Goal: Transaction & Acquisition: Book appointment/travel/reservation

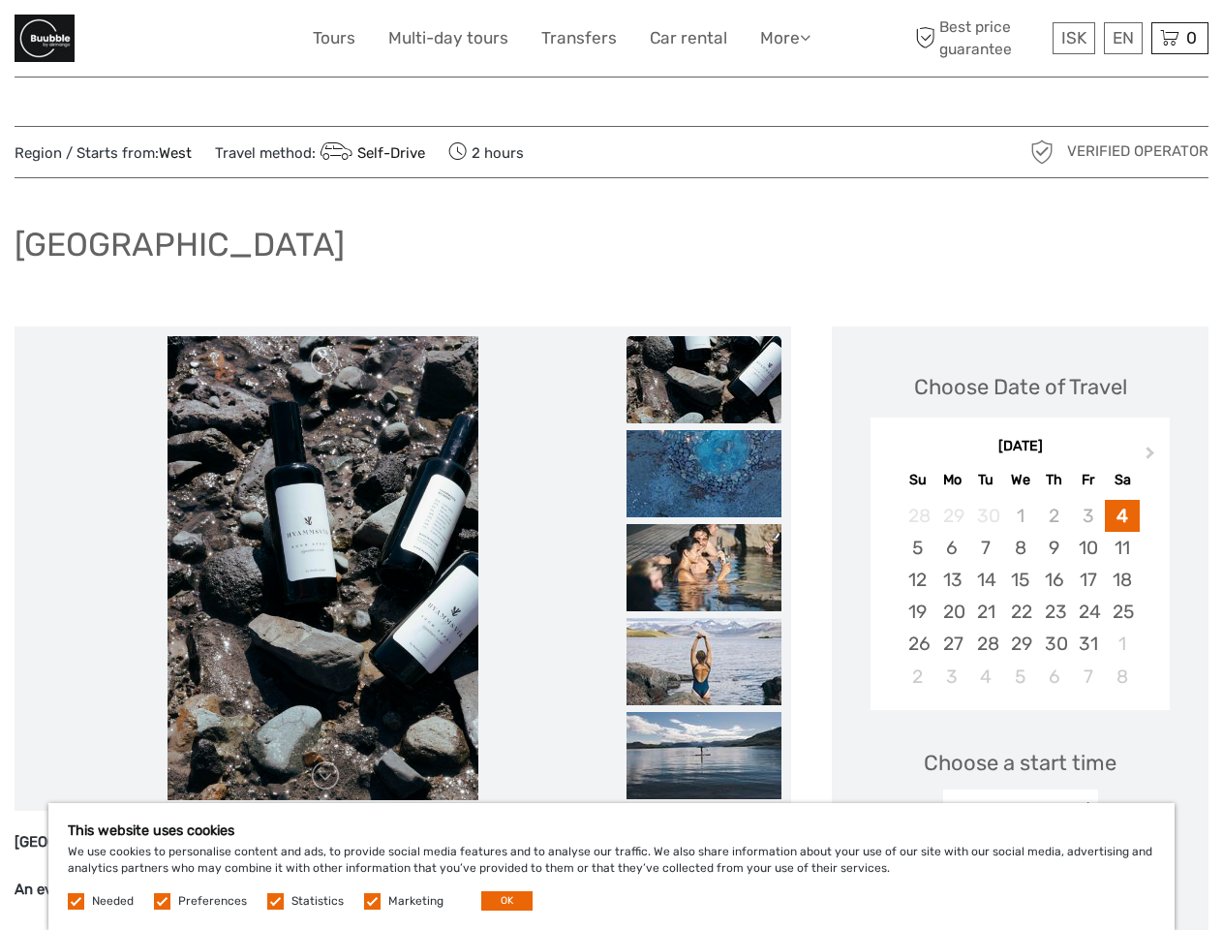
click at [783, 38] on link "More" at bounding box center [785, 38] width 50 height 28
click at [807, 37] on icon at bounding box center [805, 37] width 11 height 16
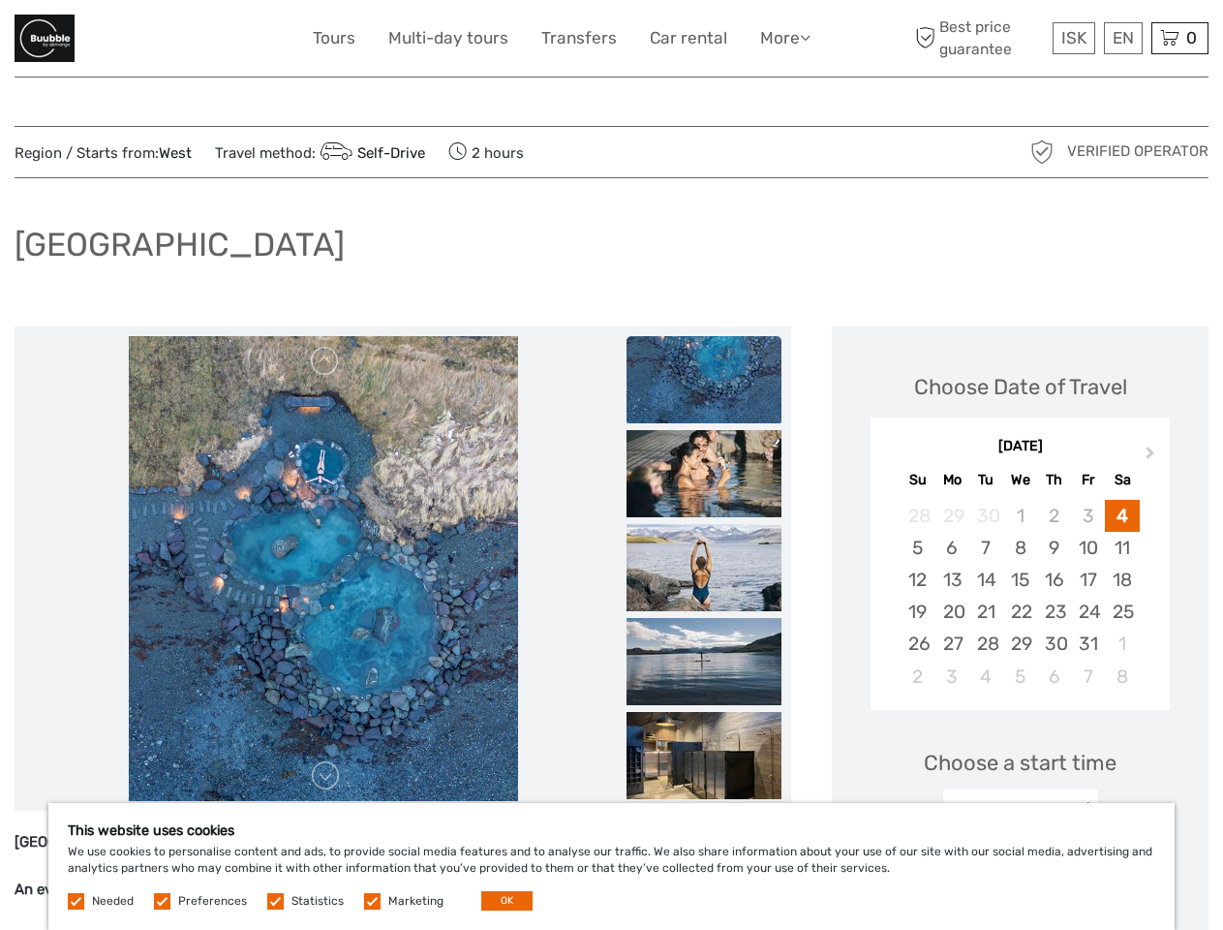
click at [1073, 38] on span "ISK" at bounding box center [1073, 37] width 25 height 19
click at [1122, 38] on div "EN English Español Deutsch" at bounding box center [1123, 38] width 39 height 32
click at [1179, 38] on div "0 Items Total 0 ISK Checkout The shopping cart is empty." at bounding box center [1179, 38] width 57 height 32
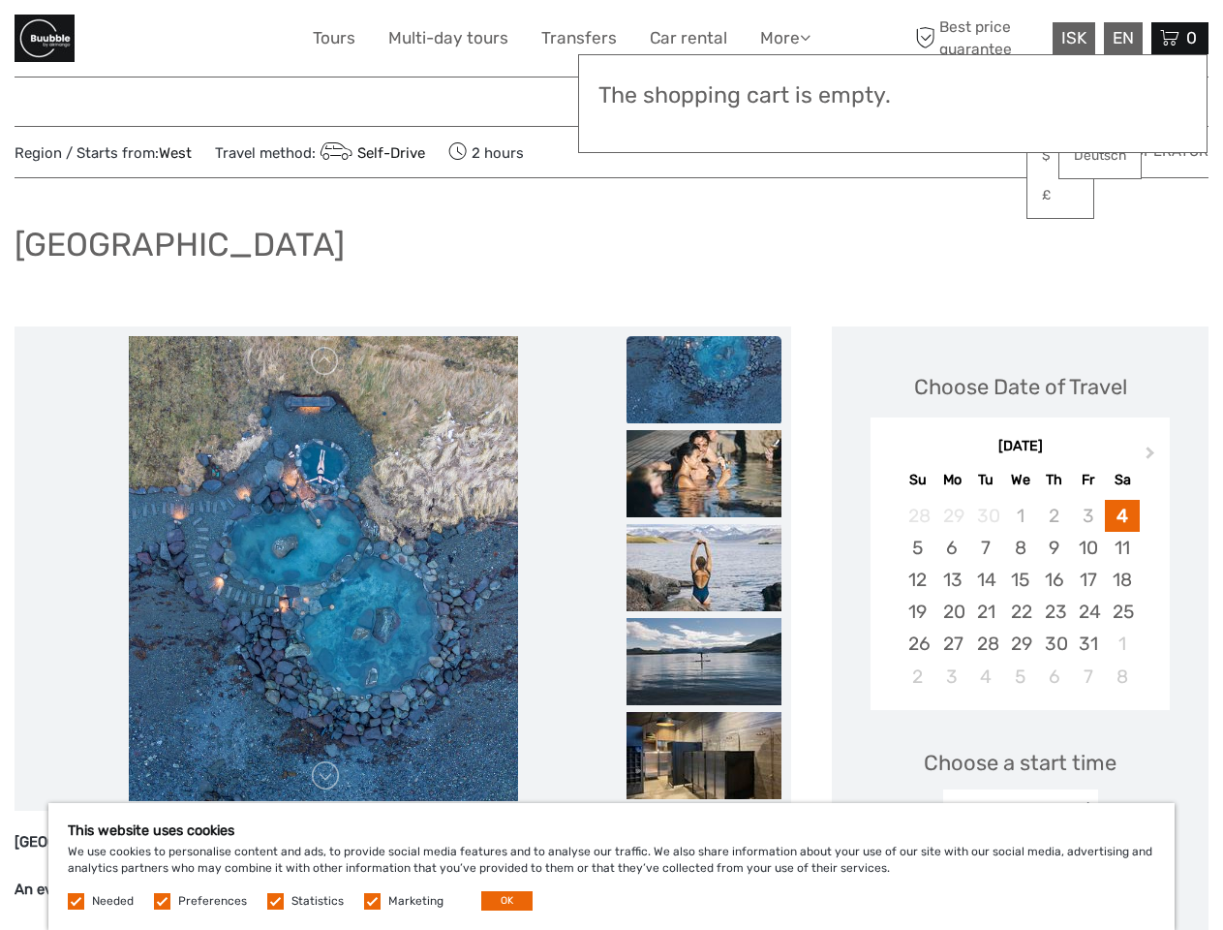
click at [339, 568] on img at bounding box center [323, 568] width 389 height 465
click at [341, 361] on link at bounding box center [325, 361] width 31 height 31
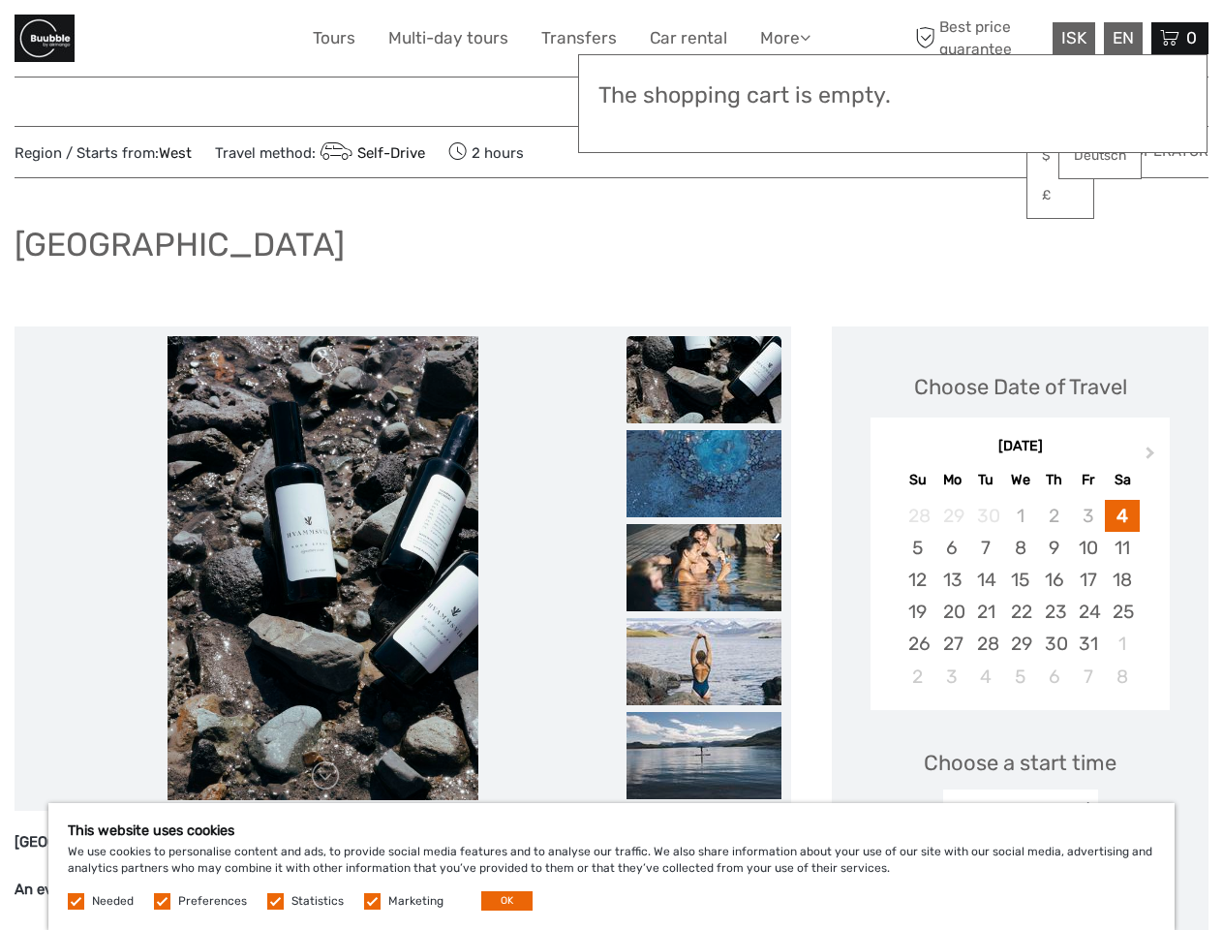
click at [341, 776] on link at bounding box center [325, 775] width 31 height 31
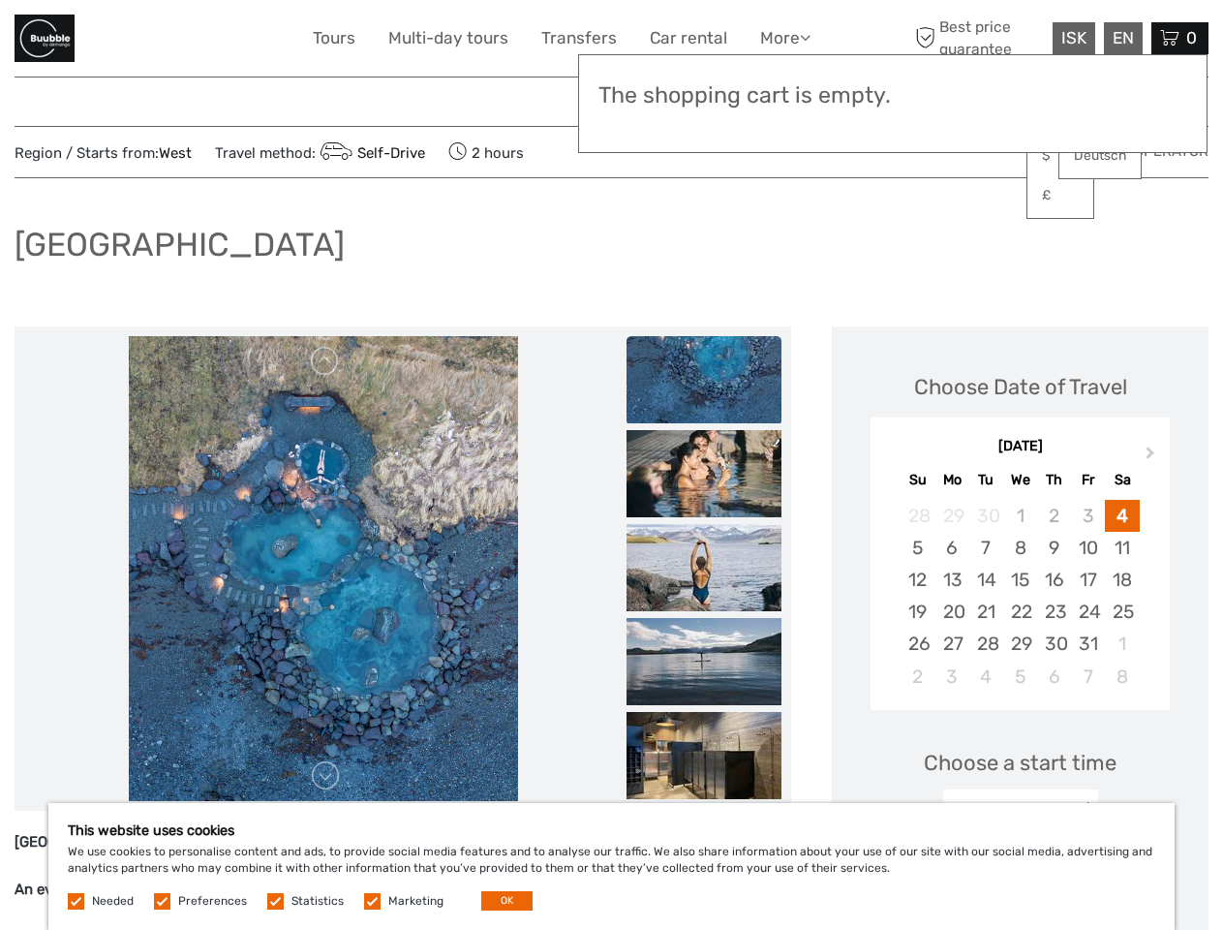
click at [737, 99] on h3 "The shopping cart is empty." at bounding box center [892, 95] width 589 height 27
click at [737, 98] on h3 "The shopping cart is empty." at bounding box center [892, 95] width 589 height 27
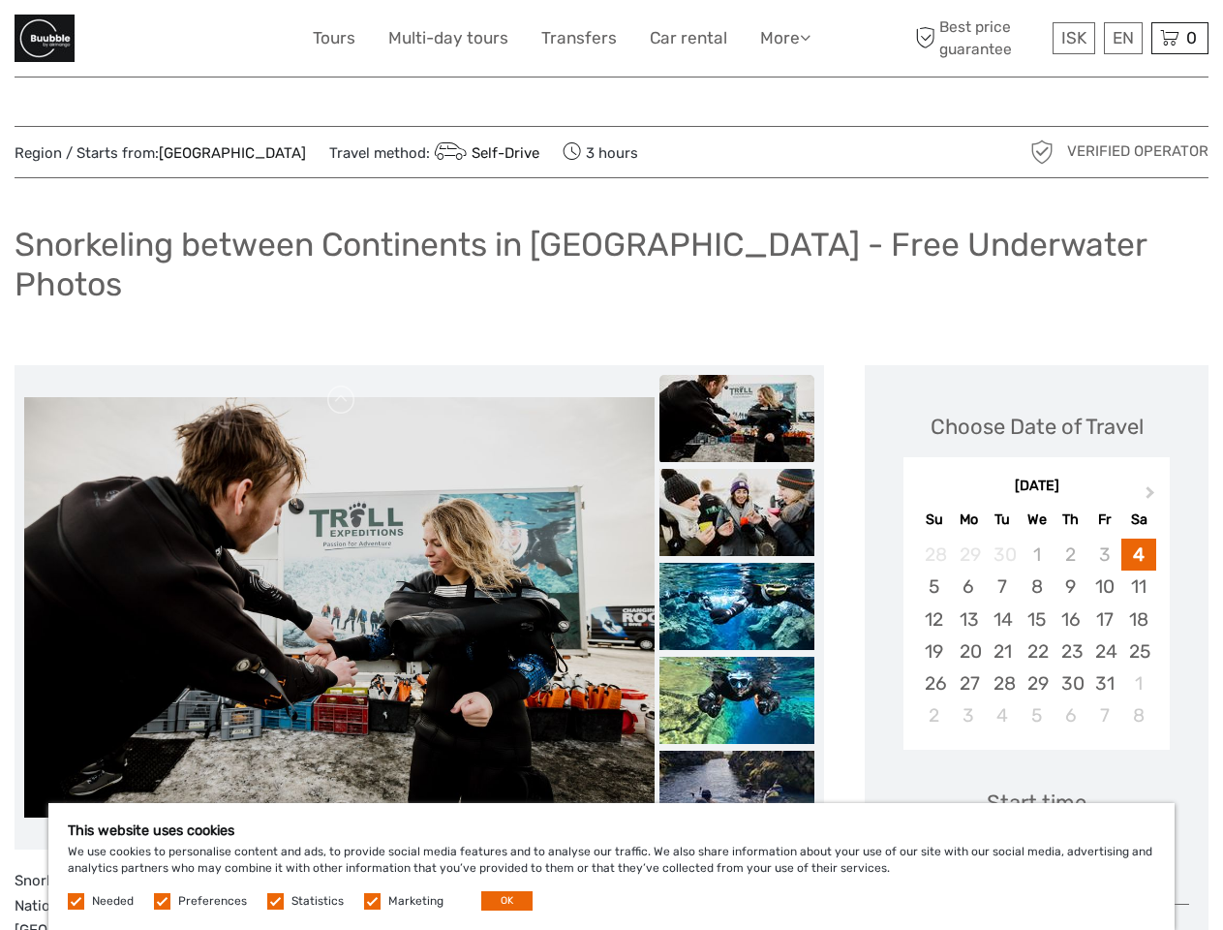
click at [783, 38] on link "More" at bounding box center [785, 38] width 50 height 28
click at [807, 37] on icon at bounding box center [805, 37] width 11 height 16
click at [1073, 38] on span "ISK" at bounding box center [1073, 37] width 25 height 19
click at [1122, 38] on div "EN English Español Deutsch" at bounding box center [1123, 38] width 39 height 32
click at [1179, 38] on div "0 Items Total 0 ISK Checkout The shopping cart is empty." at bounding box center [1179, 38] width 57 height 32
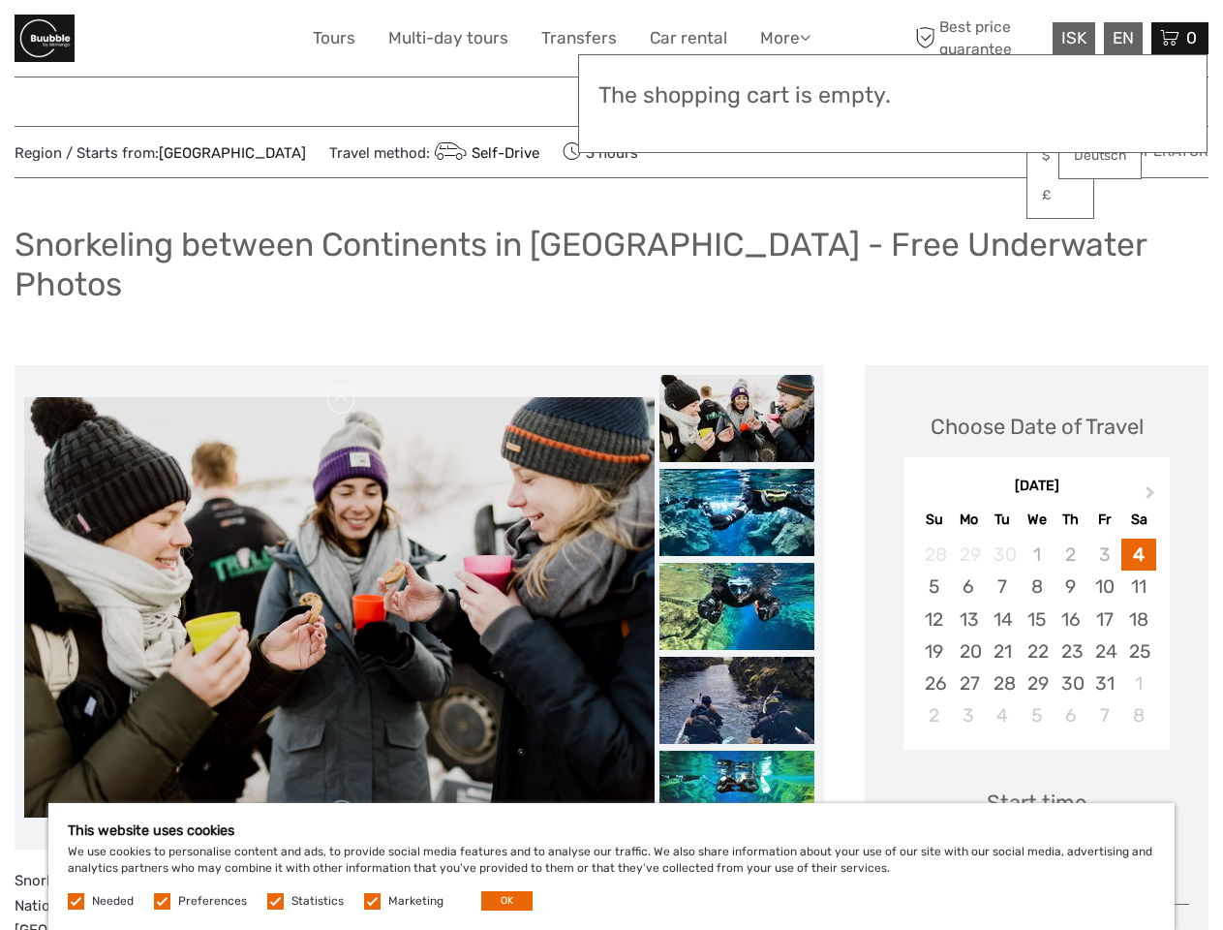
click at [339, 352] on img at bounding box center [339, 142] width 630 height 420
click at [342, 384] on link at bounding box center [341, 399] width 31 height 31
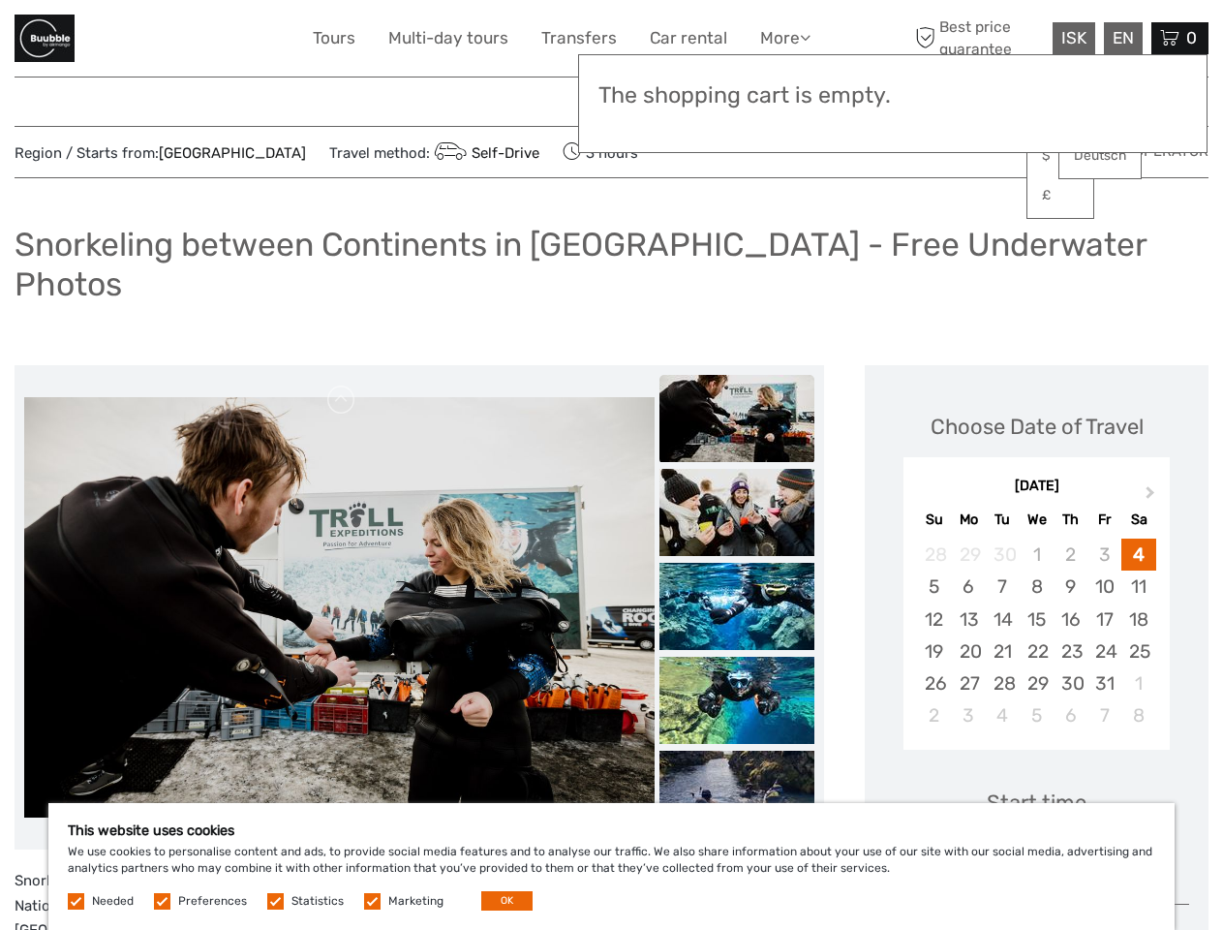
click at [342, 799] on link at bounding box center [341, 814] width 31 height 31
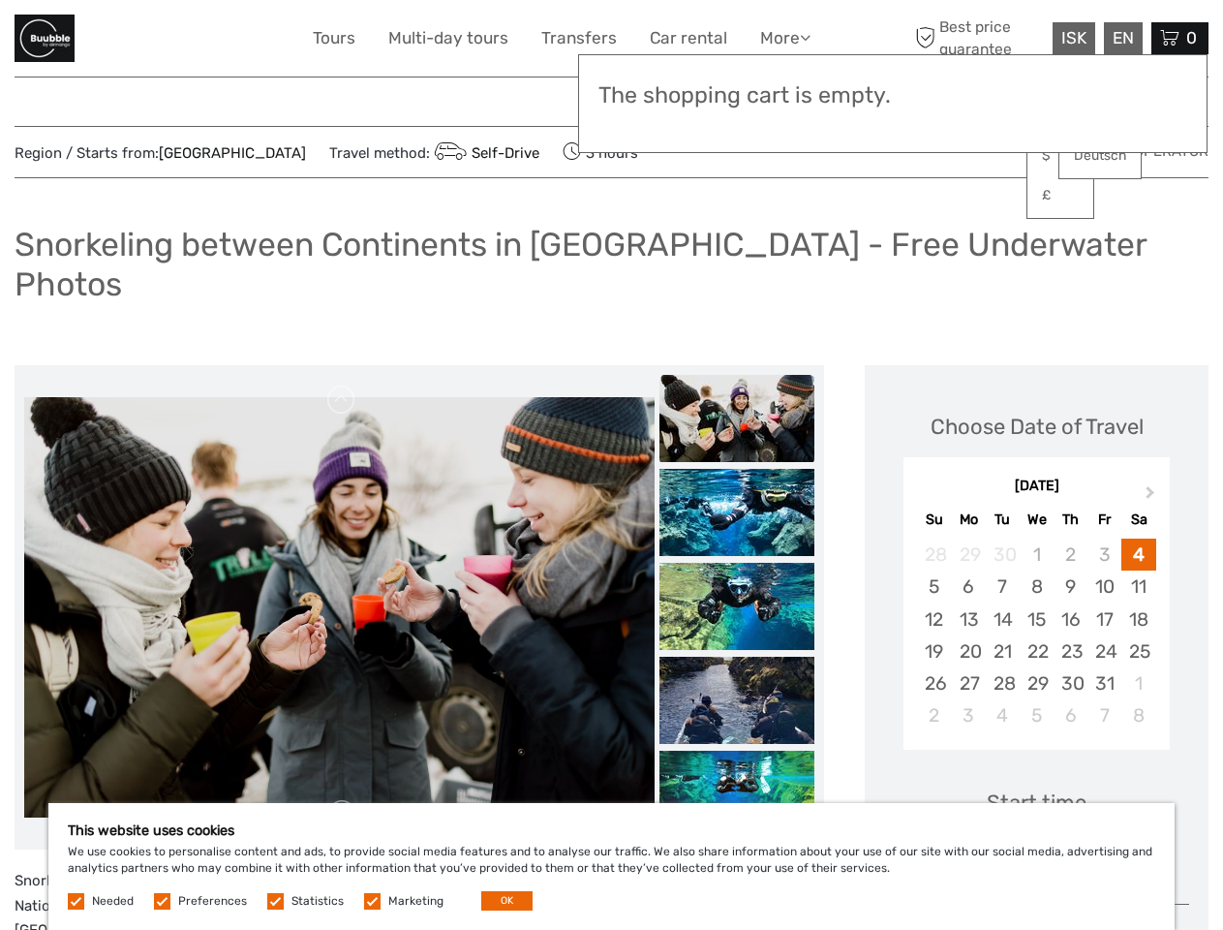
click at [737, 380] on img at bounding box center [736, 418] width 155 height 87
click at [737, 473] on img at bounding box center [736, 512] width 155 height 87
